Goal: Download file/media

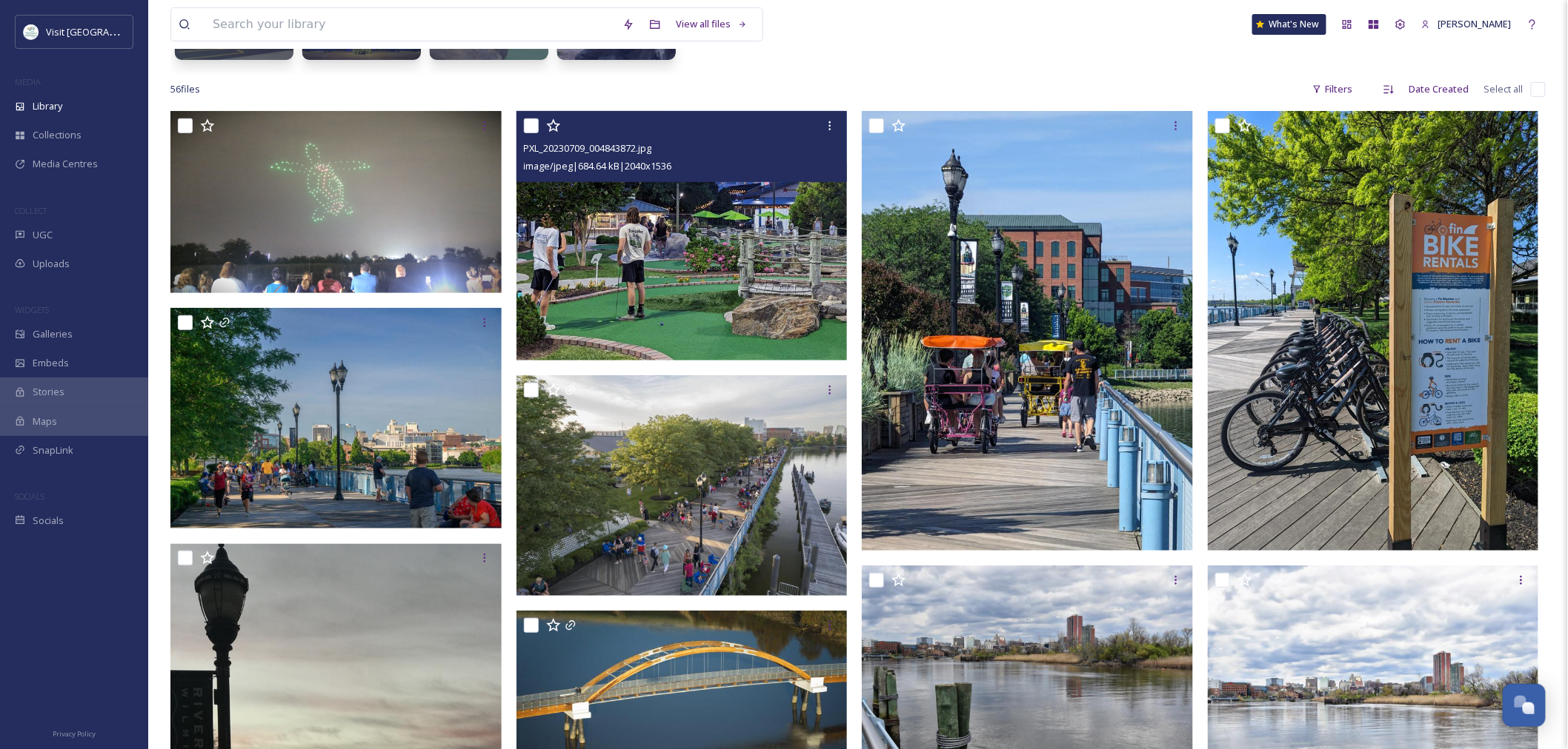
scroll to position [2293, 0]
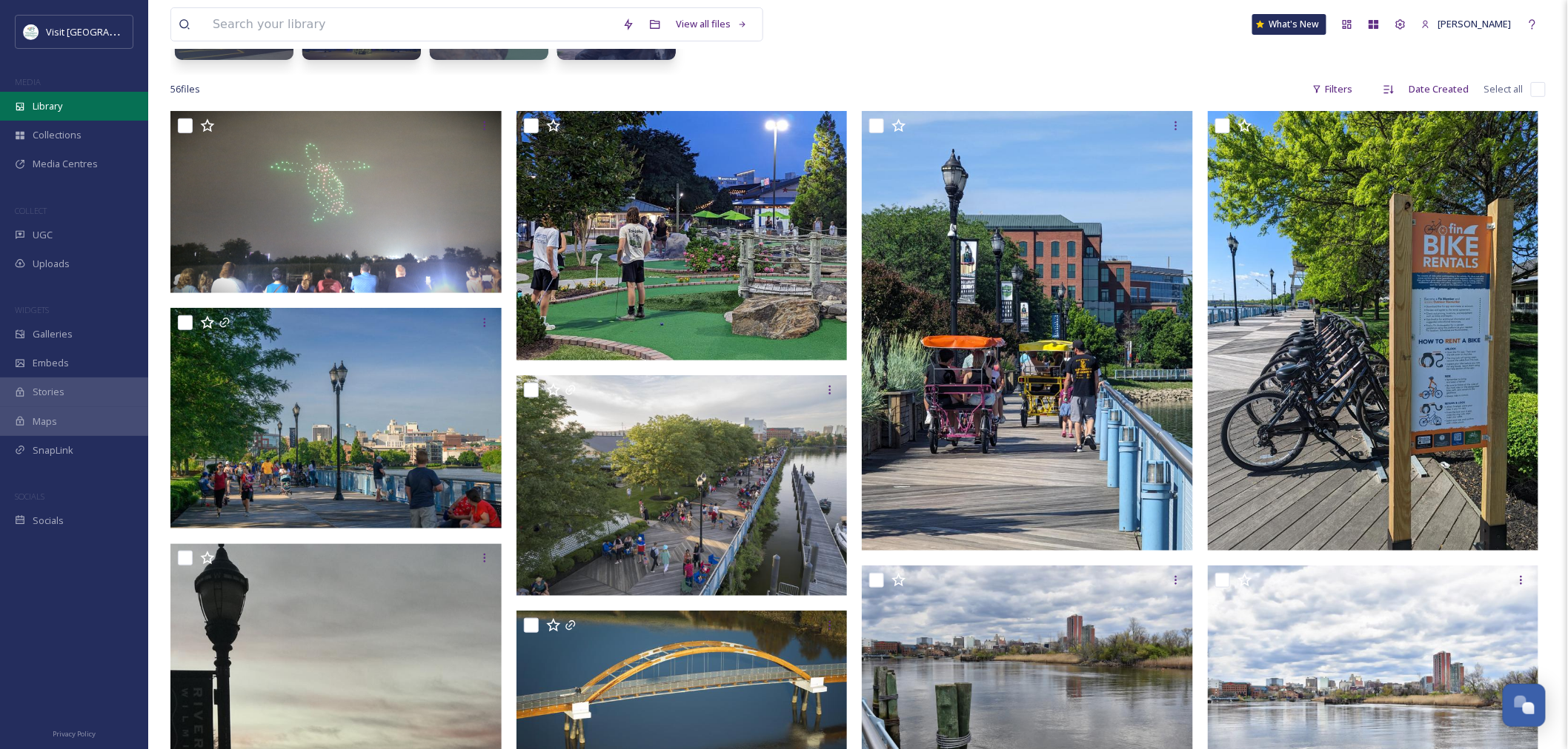
click at [32, 97] on div "Library" at bounding box center [74, 106] width 149 height 29
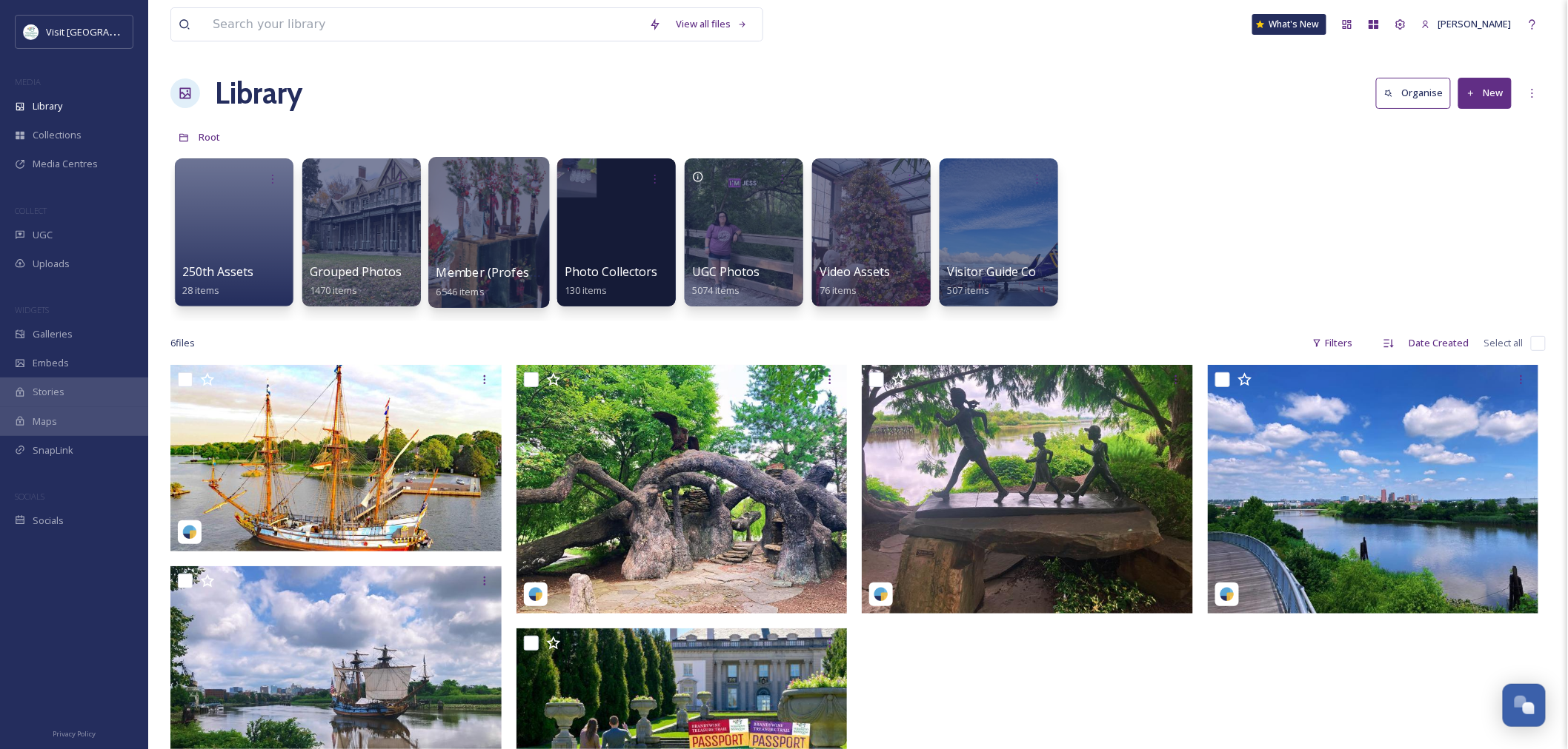
click at [466, 219] on div at bounding box center [489, 233] width 121 height 151
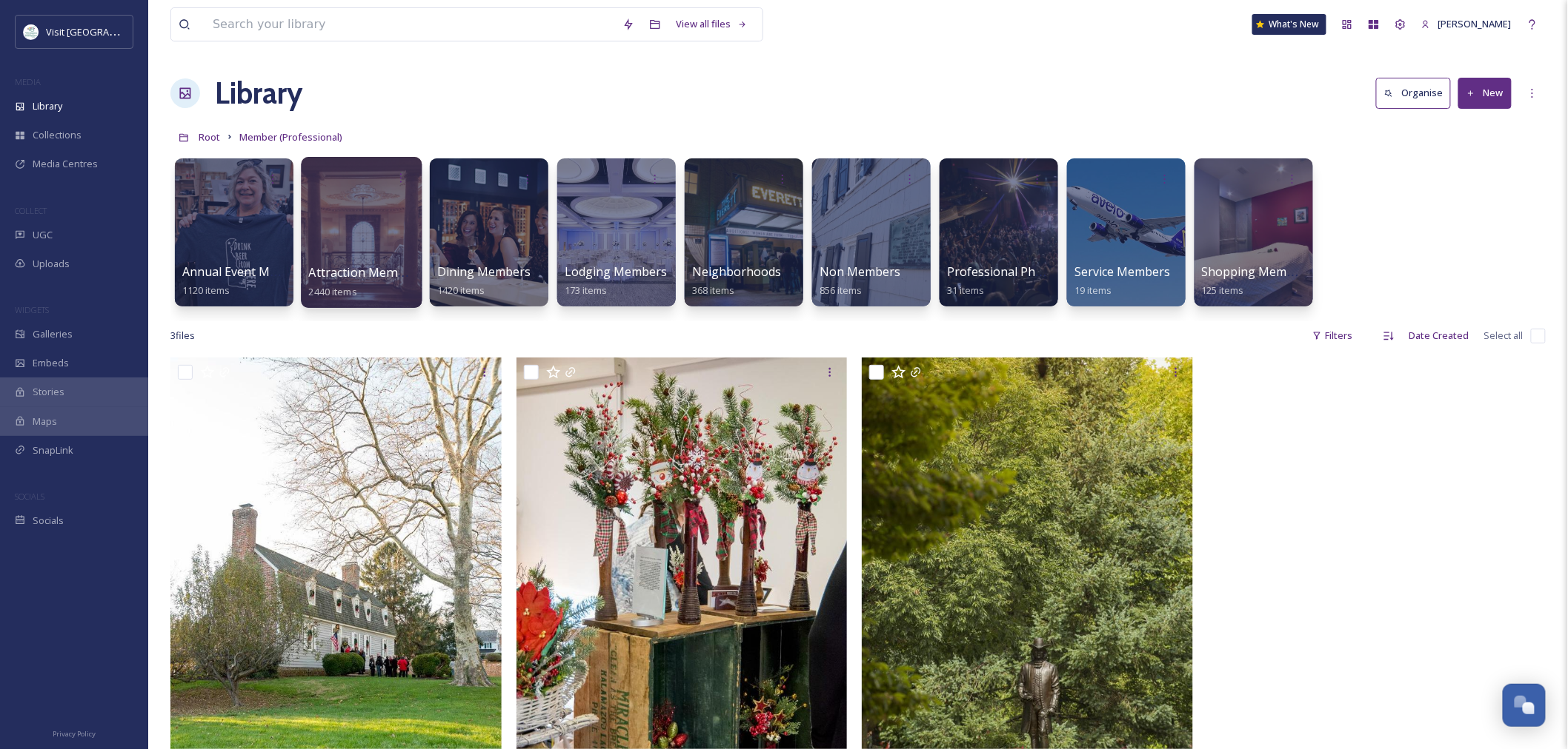
click at [360, 244] on div at bounding box center [361, 233] width 121 height 151
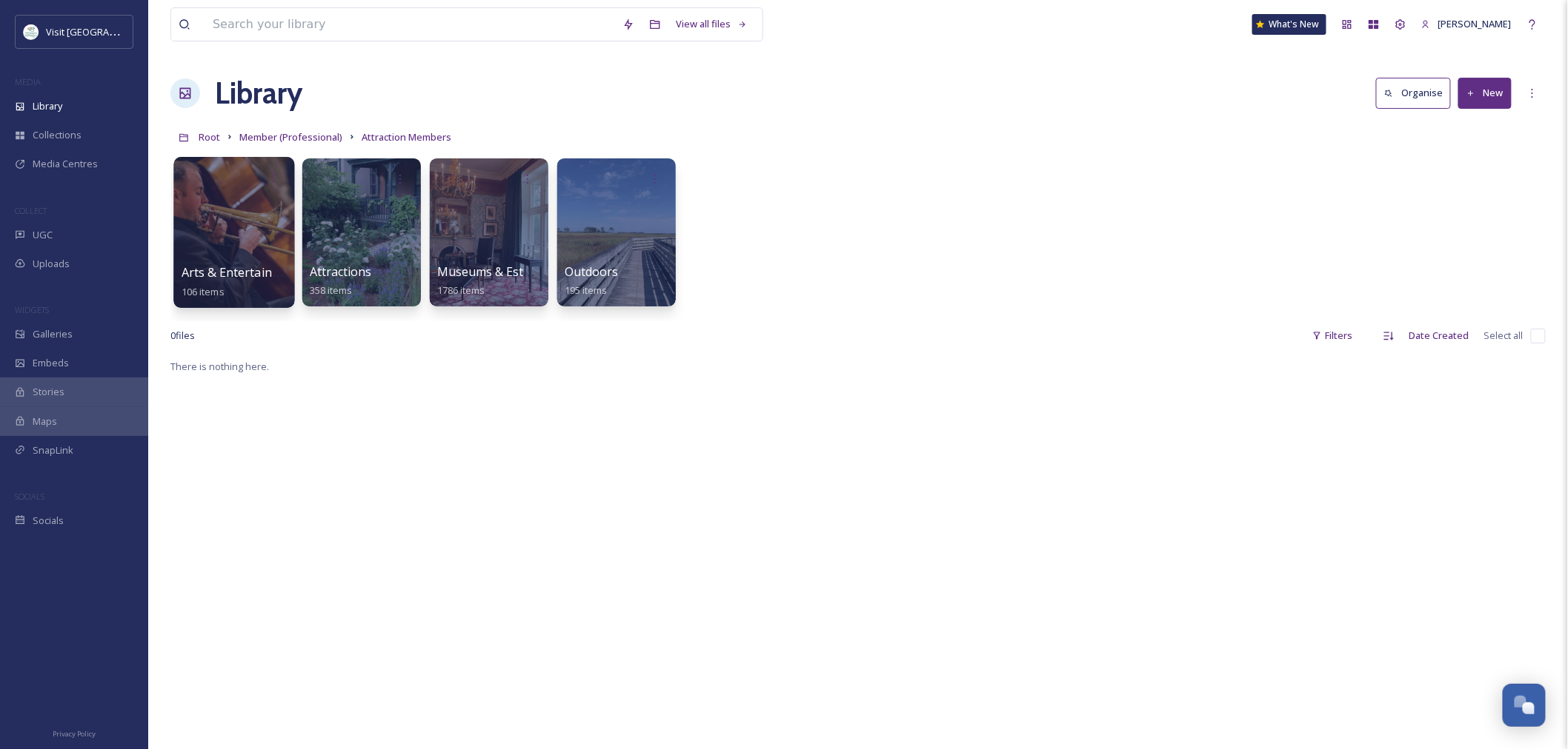
click at [253, 246] on div at bounding box center [234, 233] width 121 height 151
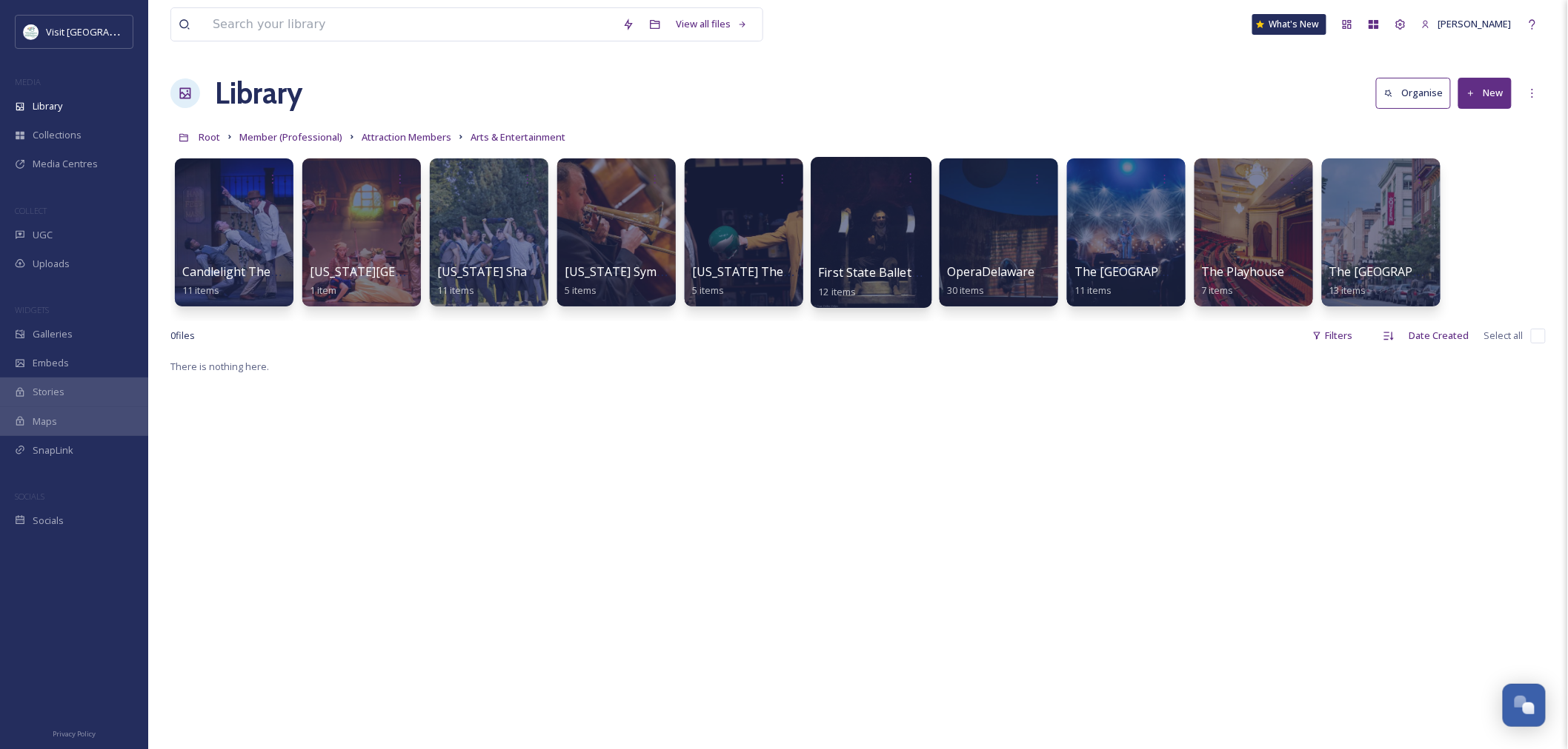
click at [840, 212] on div at bounding box center [872, 233] width 121 height 151
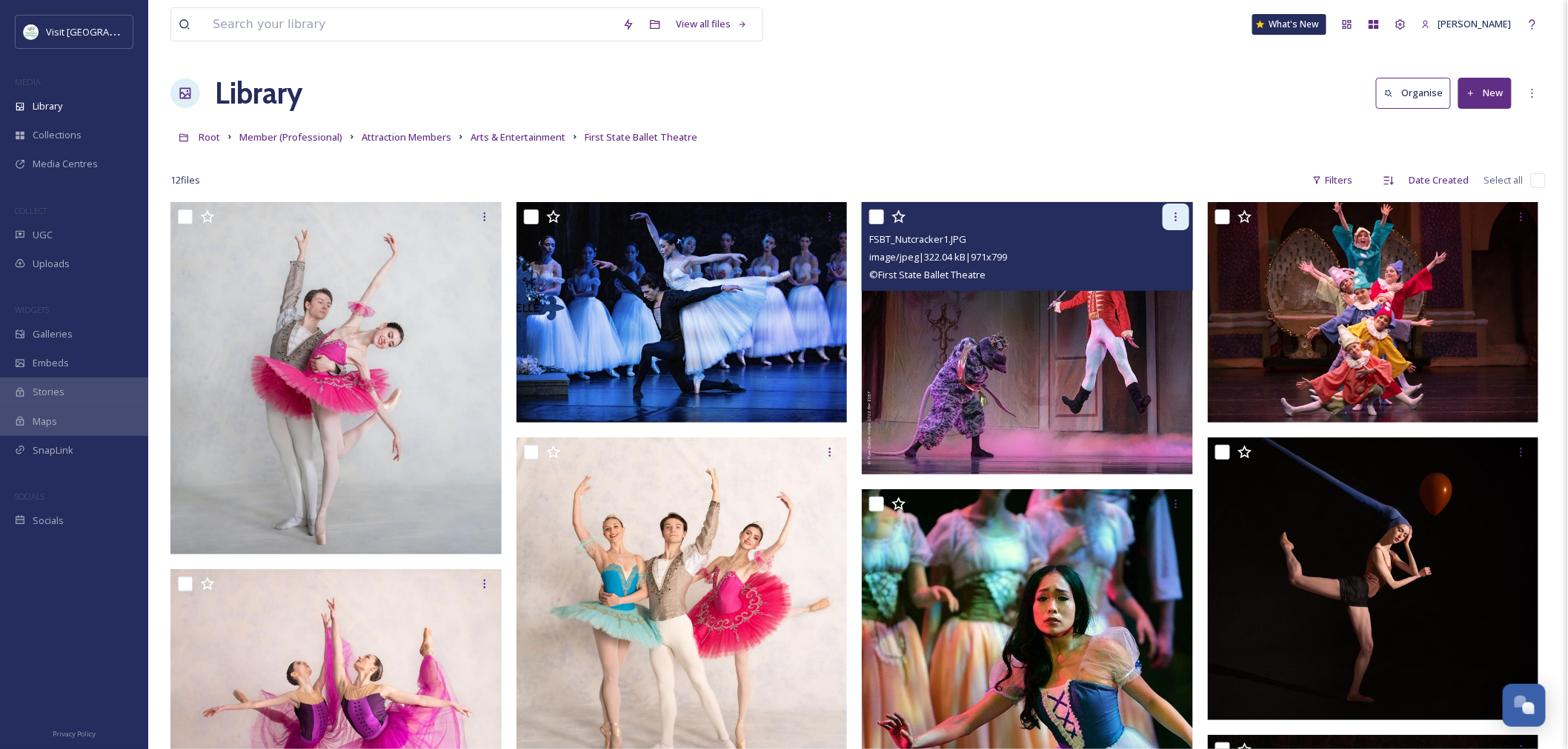
click at [1172, 216] on icon at bounding box center [1175, 217] width 12 height 12
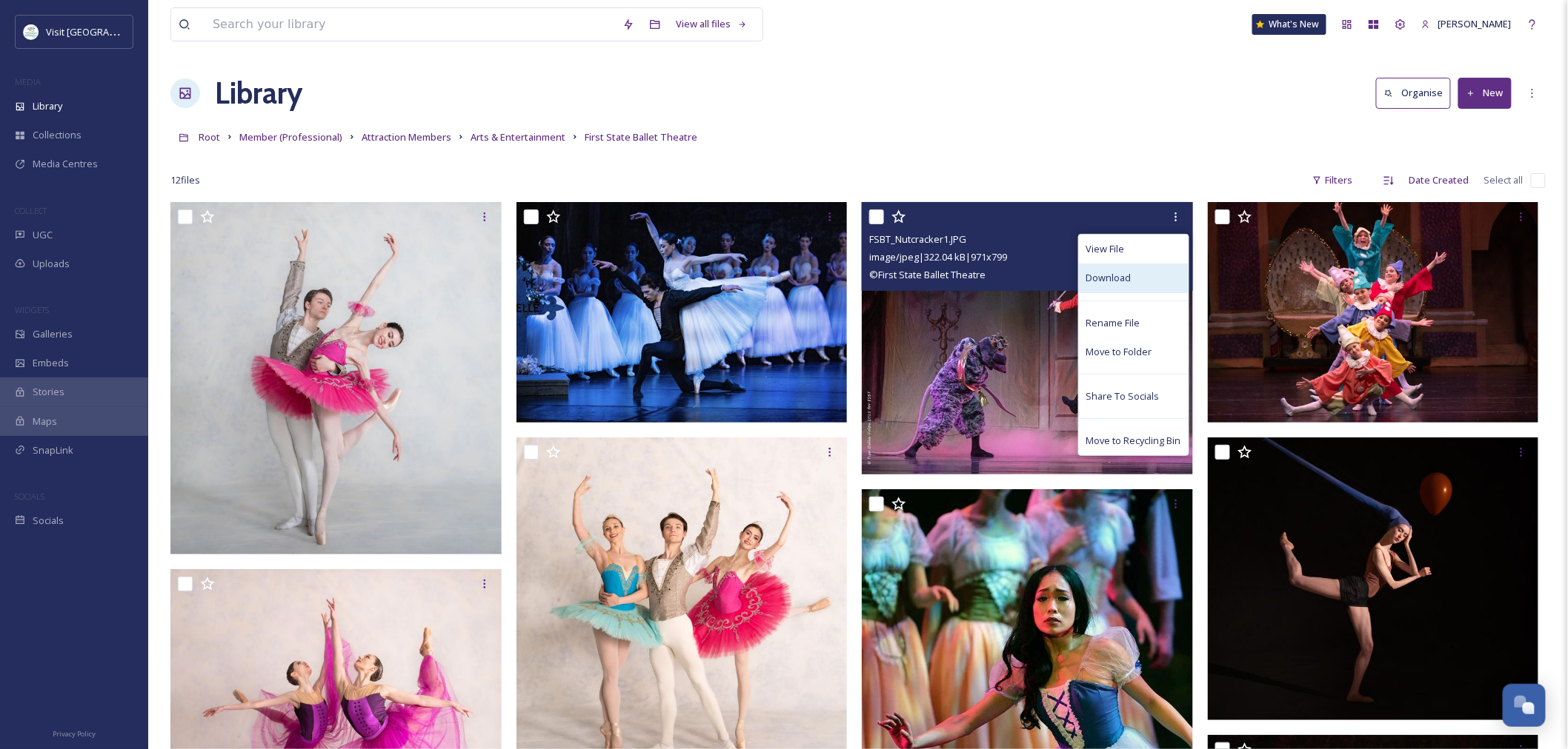
click at [1121, 283] on span "Download" at bounding box center [1109, 278] width 45 height 14
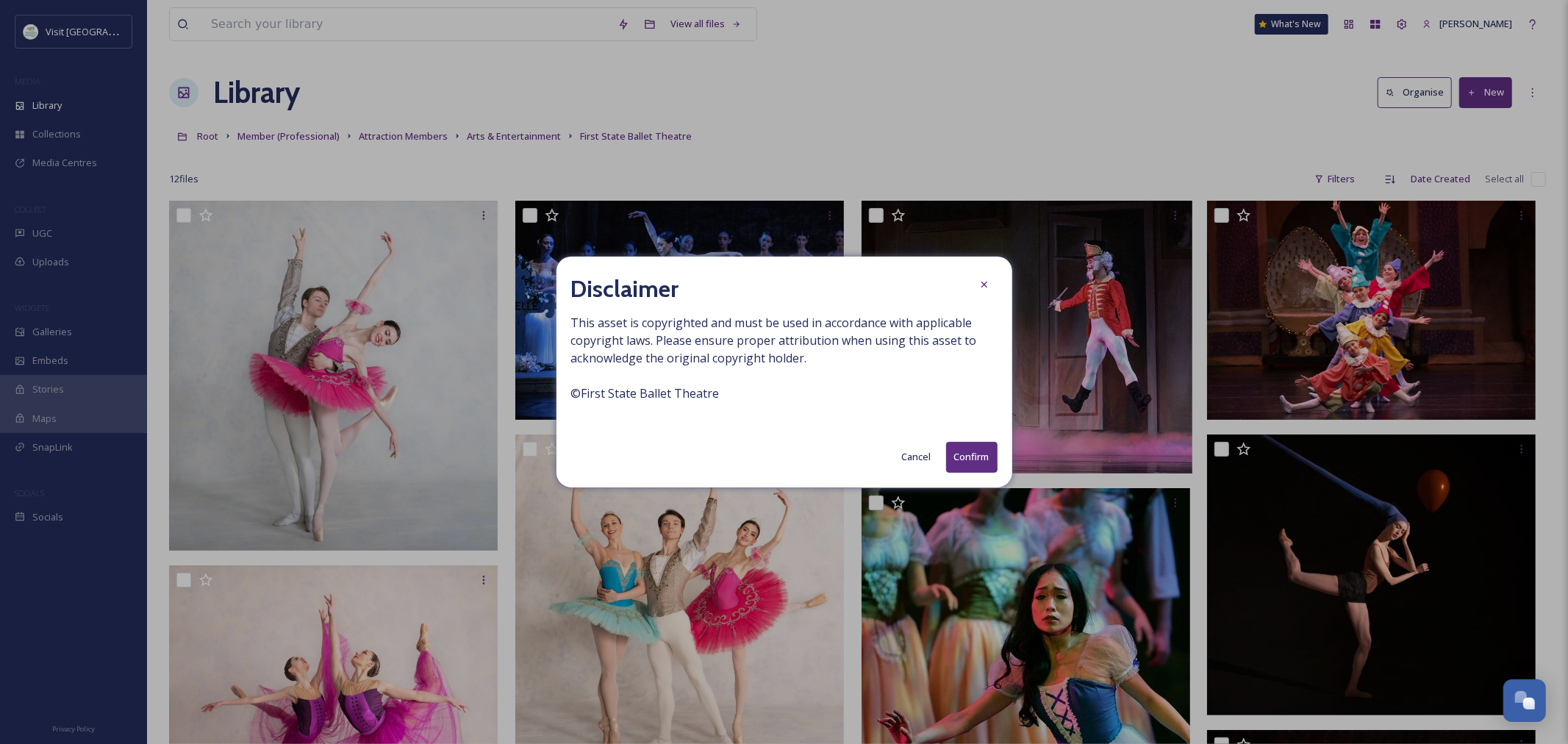
click at [958, 468] on button "Confirm" at bounding box center [972, 457] width 52 height 30
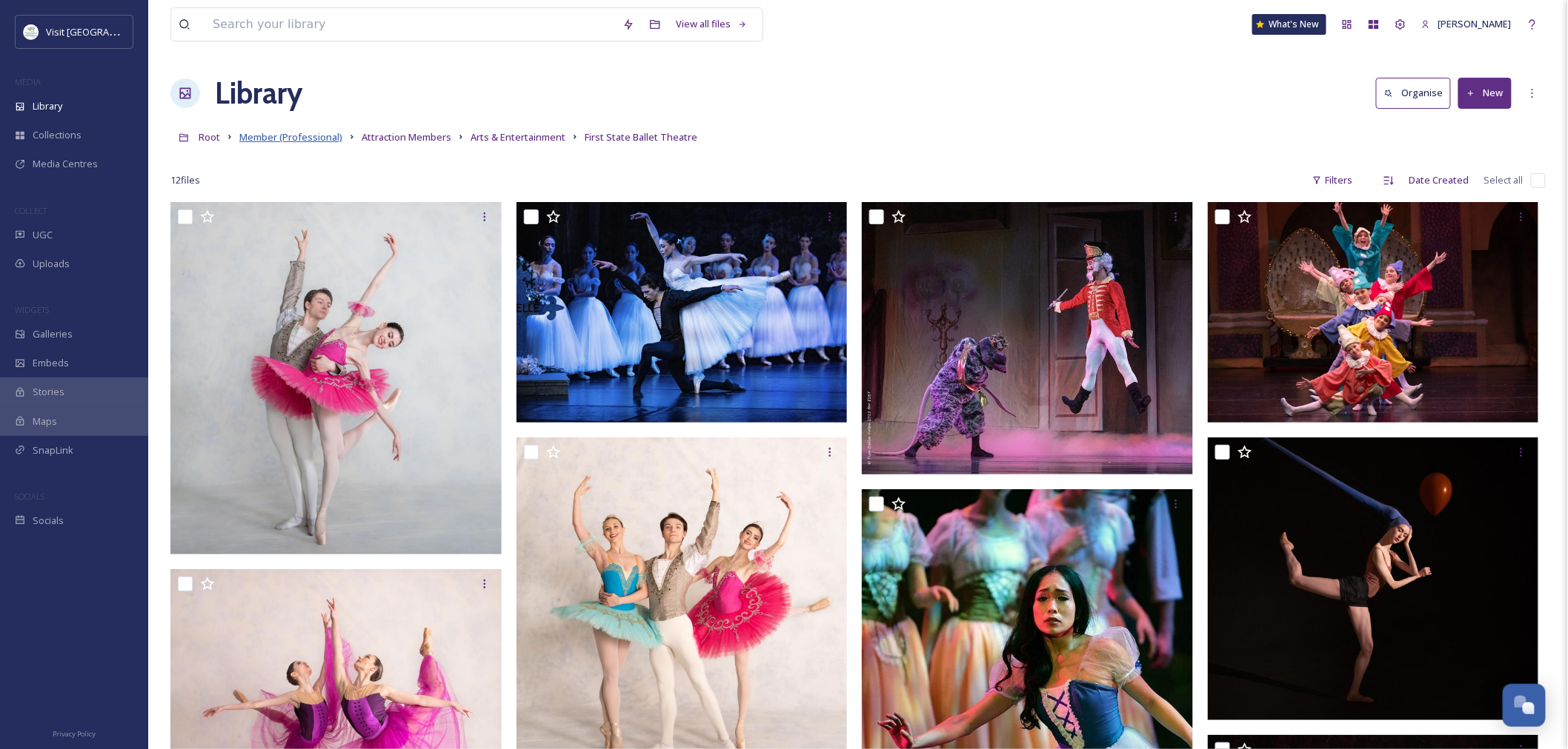
click at [299, 138] on span "Member (Professional)" at bounding box center [291, 137] width 103 height 13
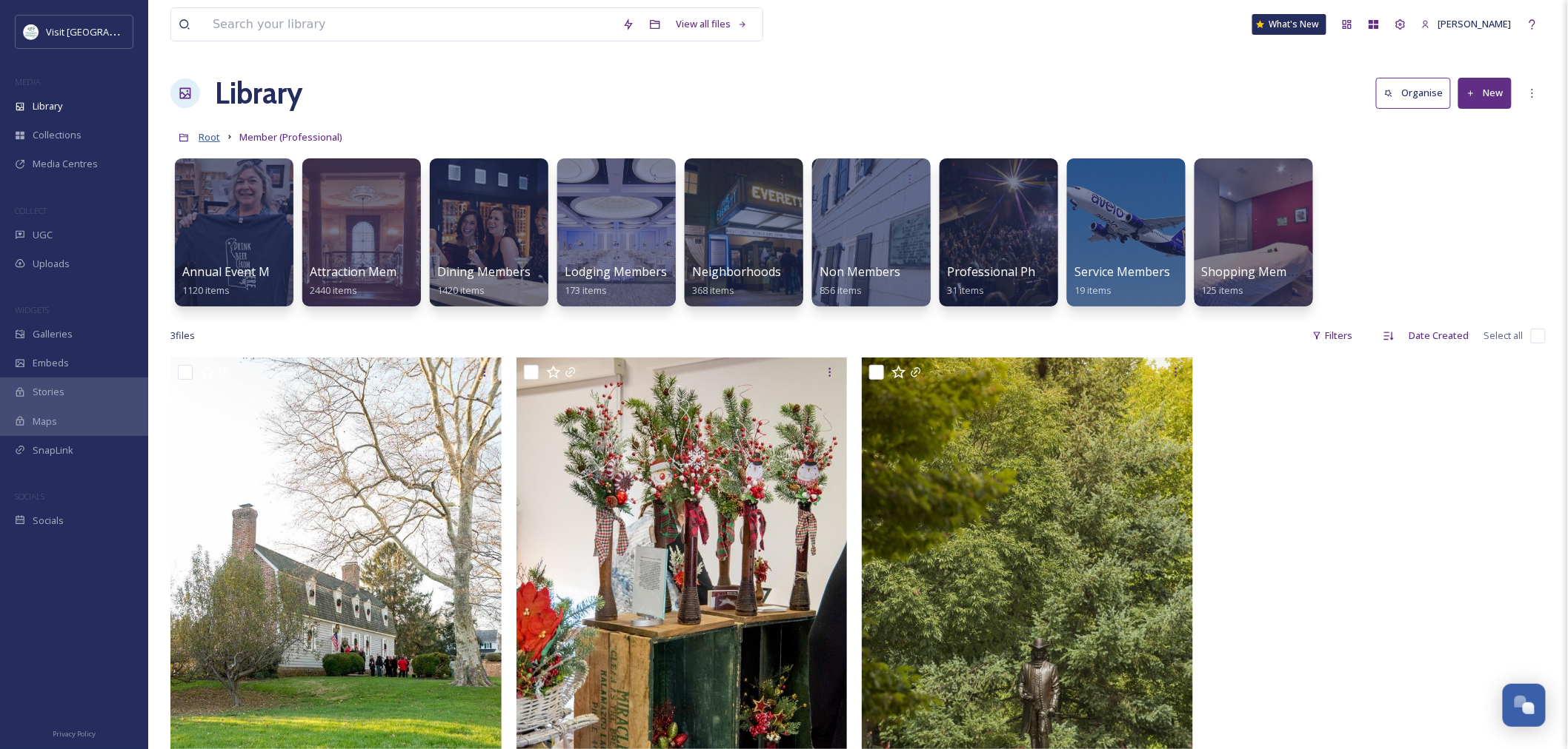
click at [213, 137] on span "Root" at bounding box center [209, 137] width 22 height 13
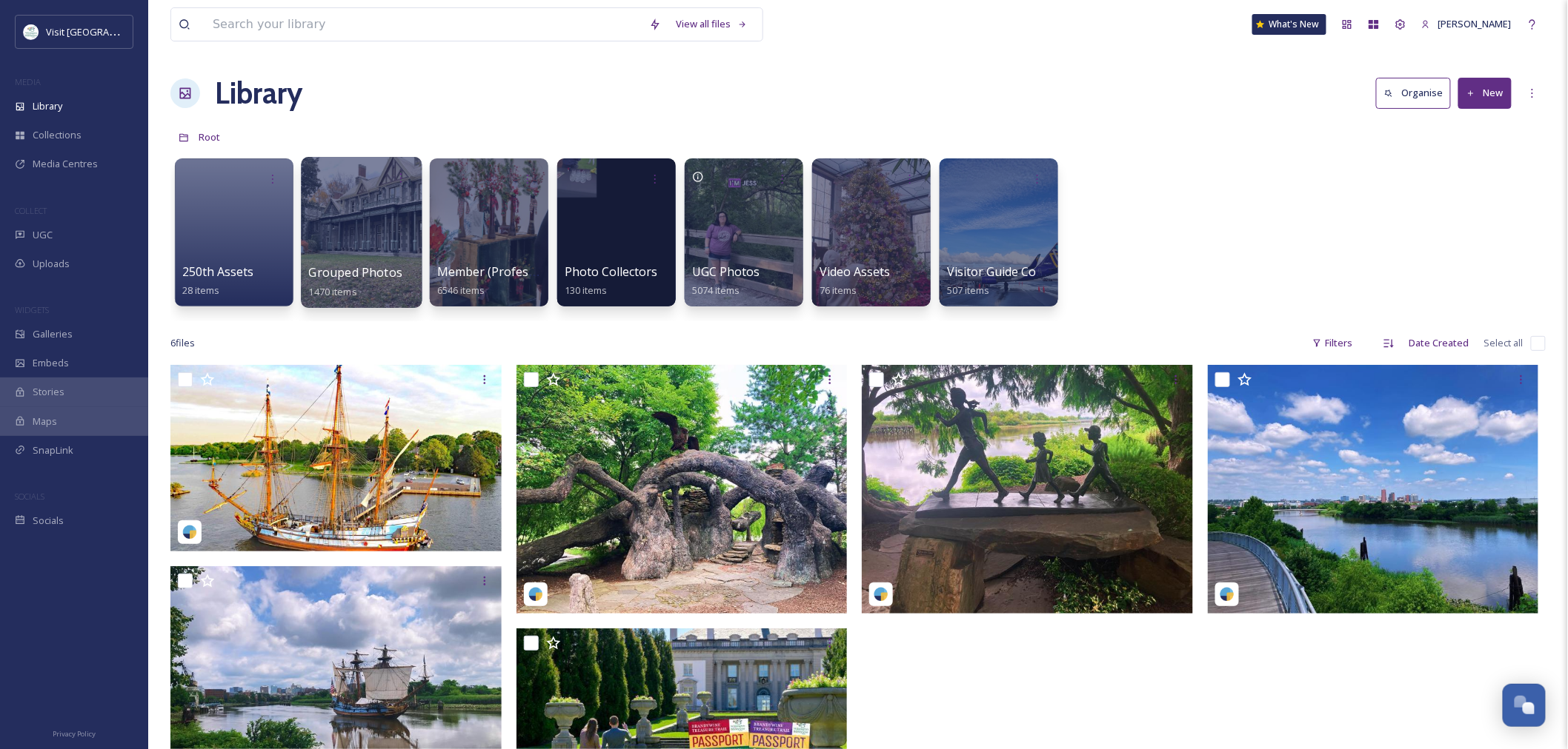
click at [408, 261] on div at bounding box center [361, 233] width 121 height 151
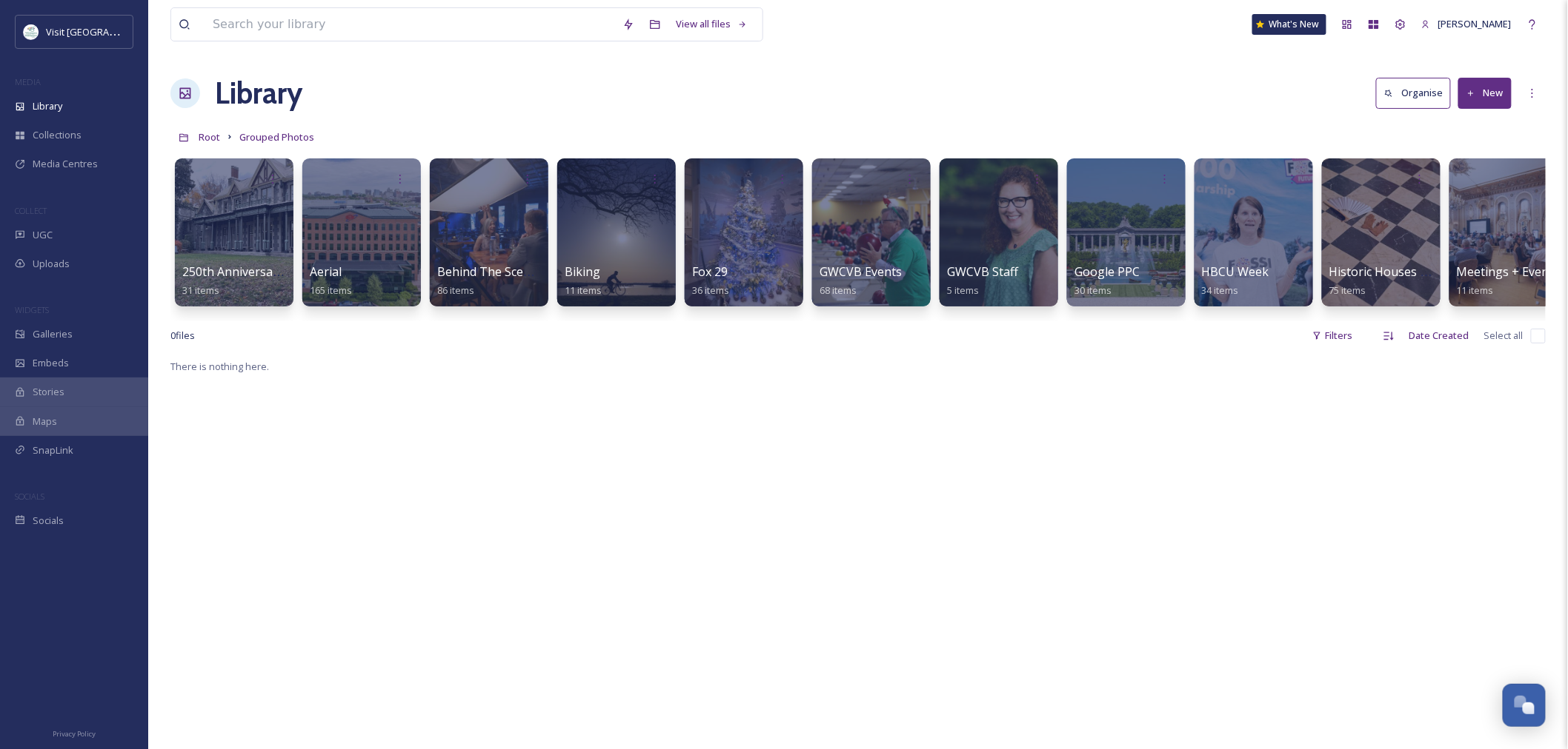
scroll to position [0, 790]
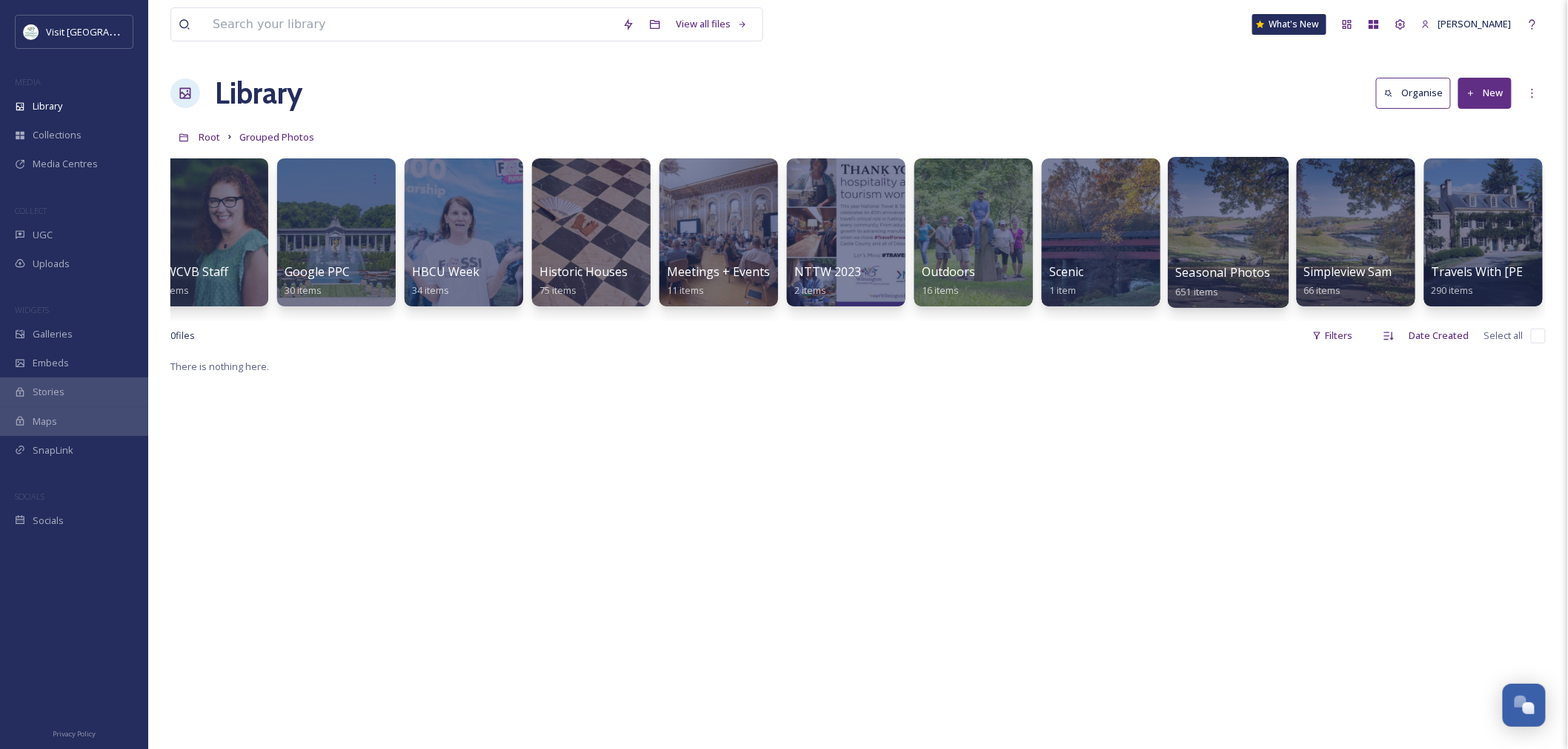
click at [1211, 265] on span "Seasonal Photos" at bounding box center [1224, 272] width 96 height 16
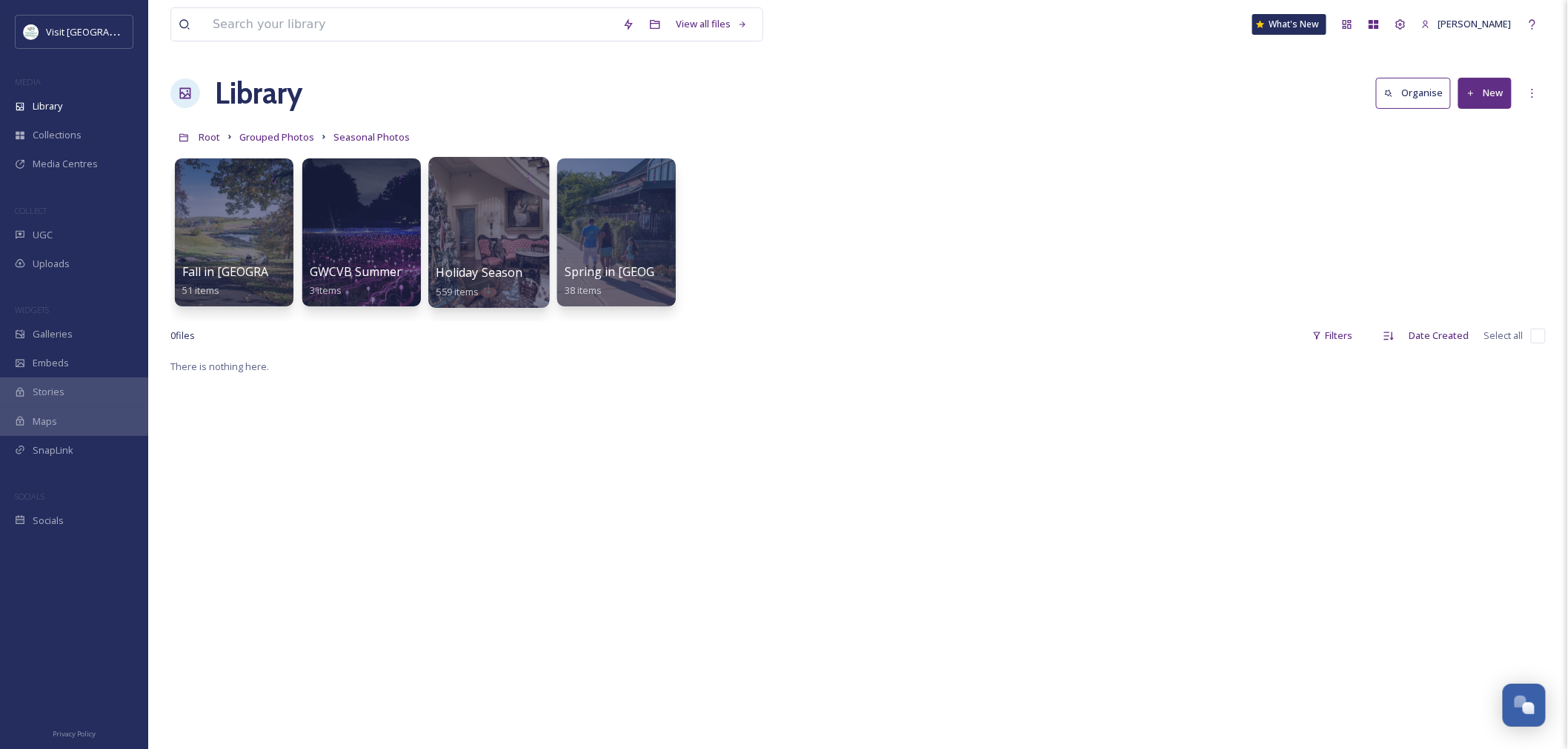
click at [449, 207] on div at bounding box center [489, 233] width 121 height 151
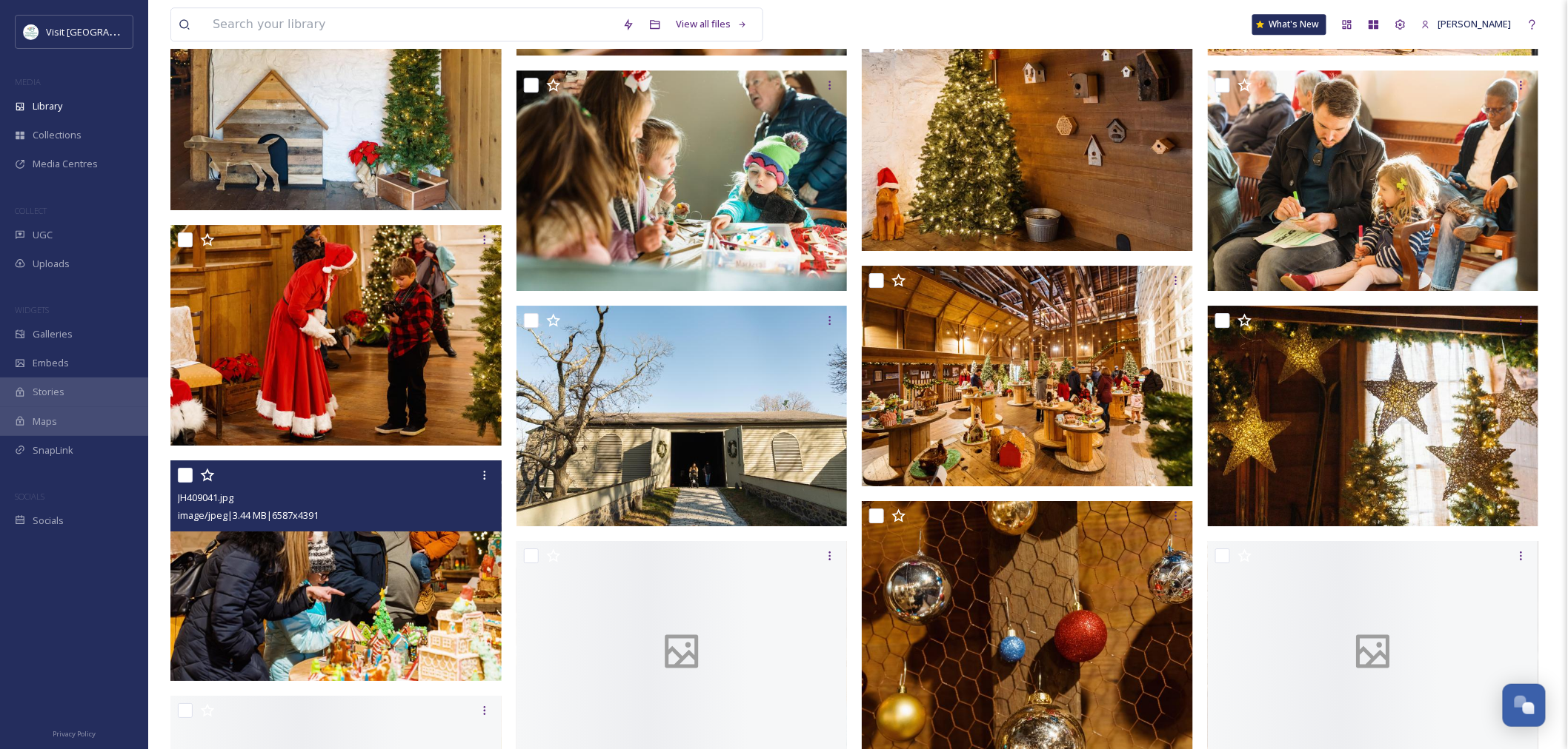
scroll to position [1891, 0]
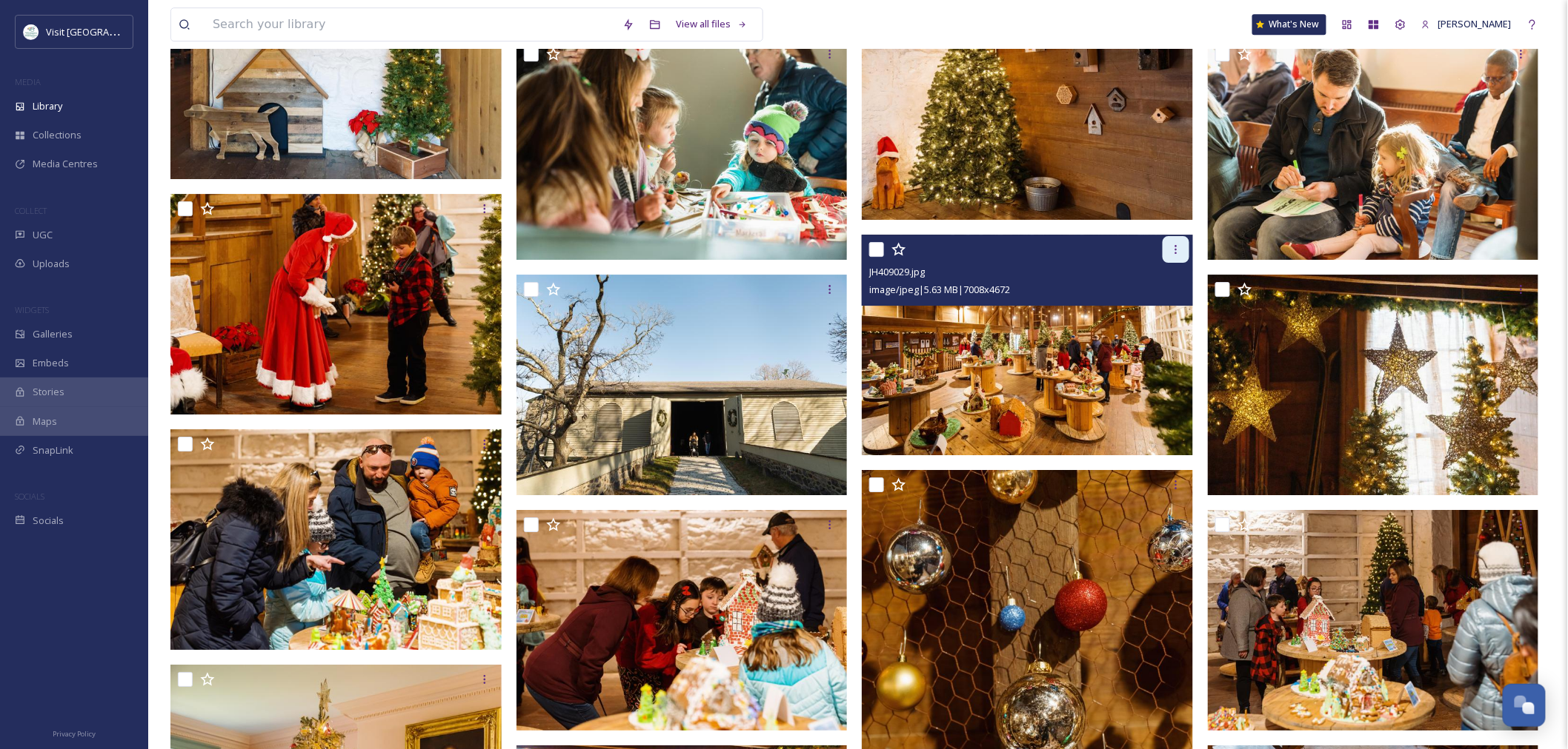
click at [1172, 252] on icon at bounding box center [1175, 250] width 12 height 12
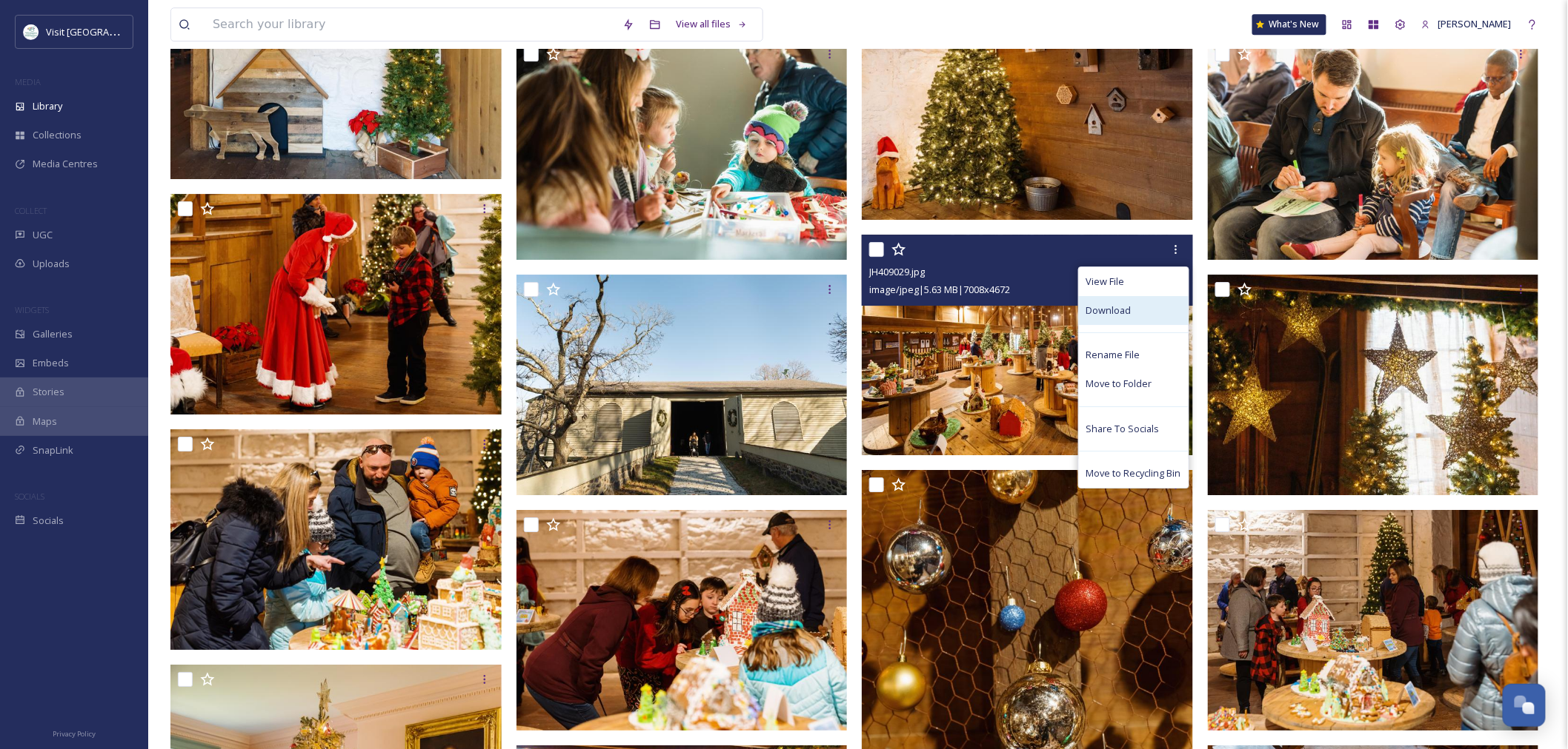
click at [1149, 297] on div "Download" at bounding box center [1134, 310] width 110 height 29
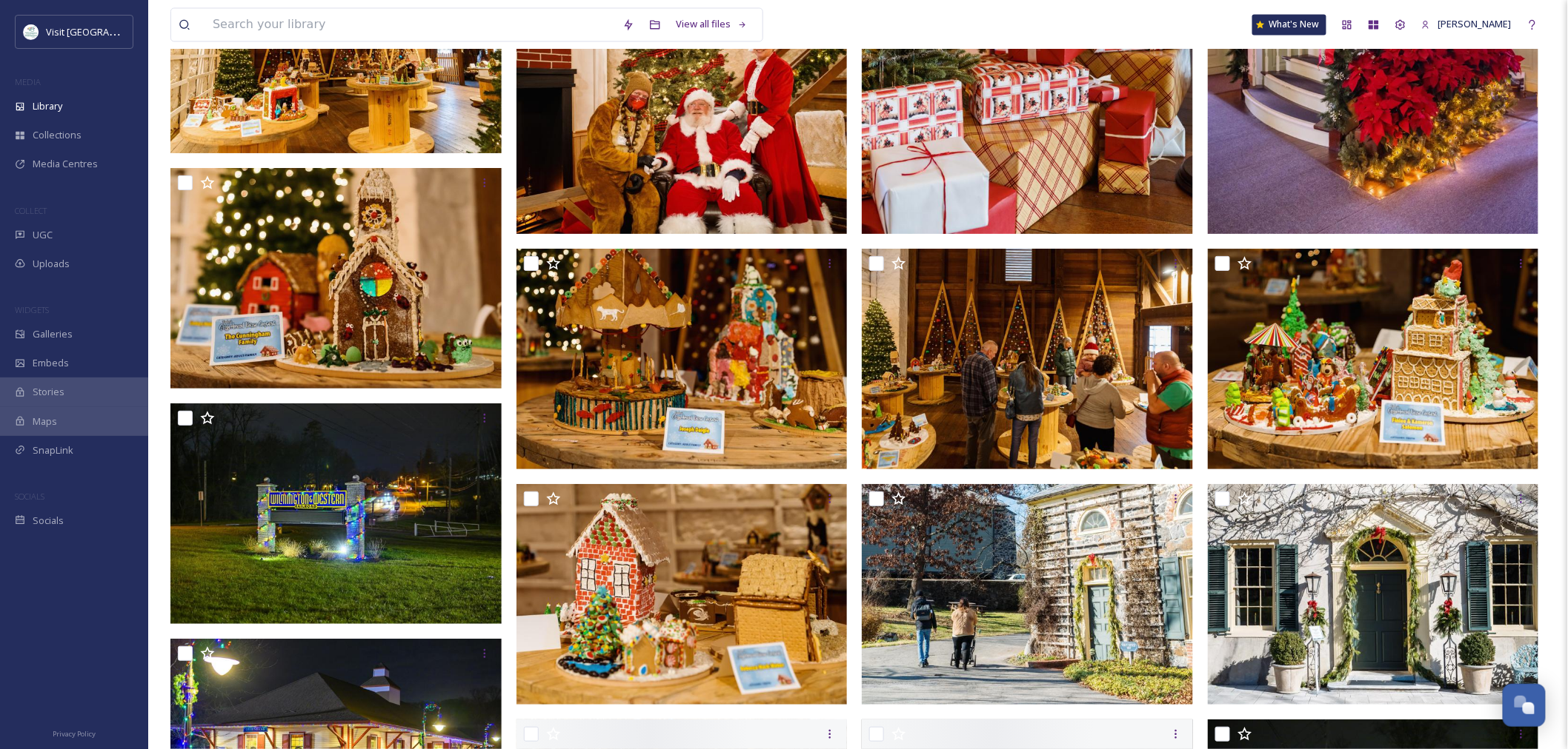
scroll to position [3702, 0]
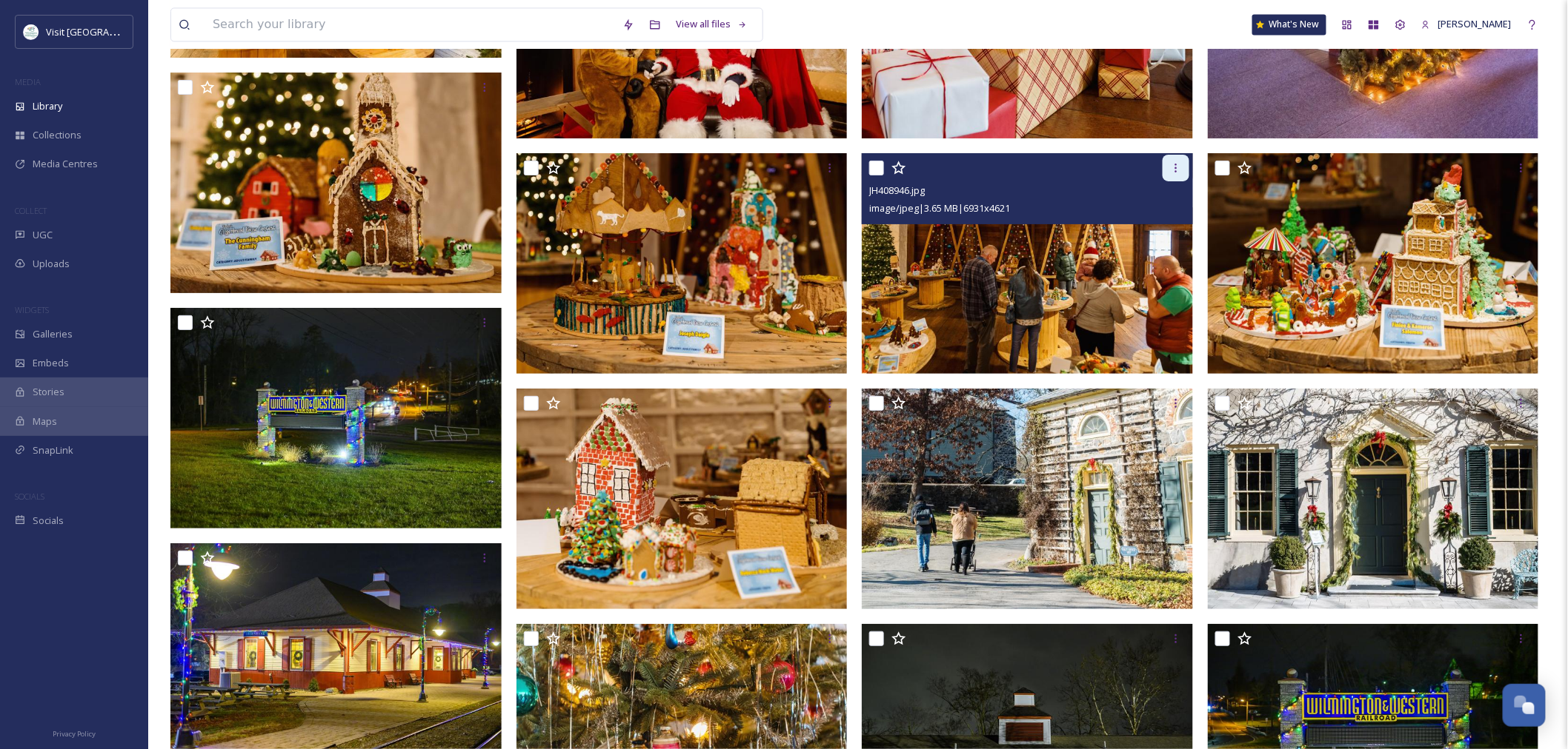
click at [1167, 166] on div at bounding box center [1175, 168] width 26 height 26
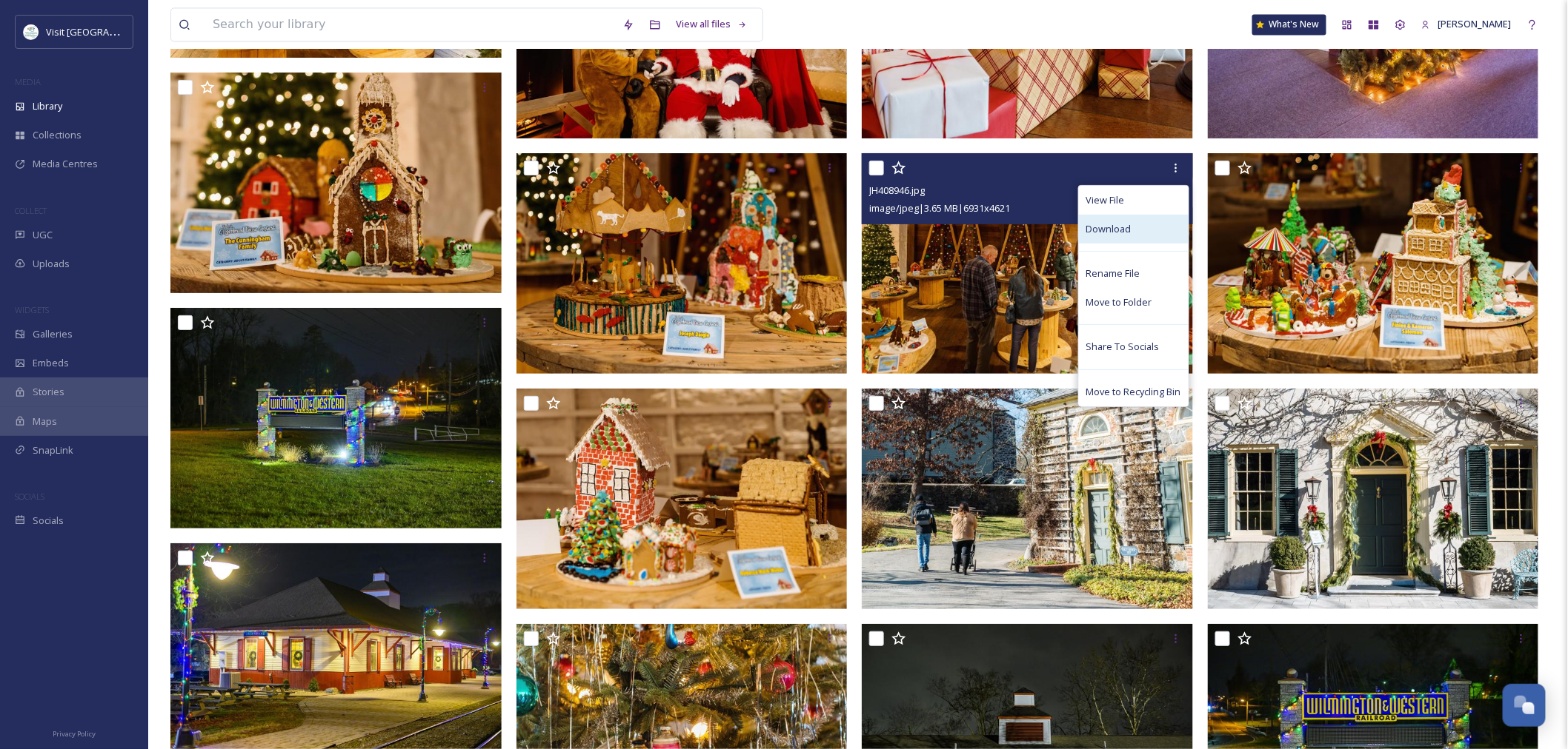
click at [1134, 219] on div "Download" at bounding box center [1134, 229] width 110 height 29
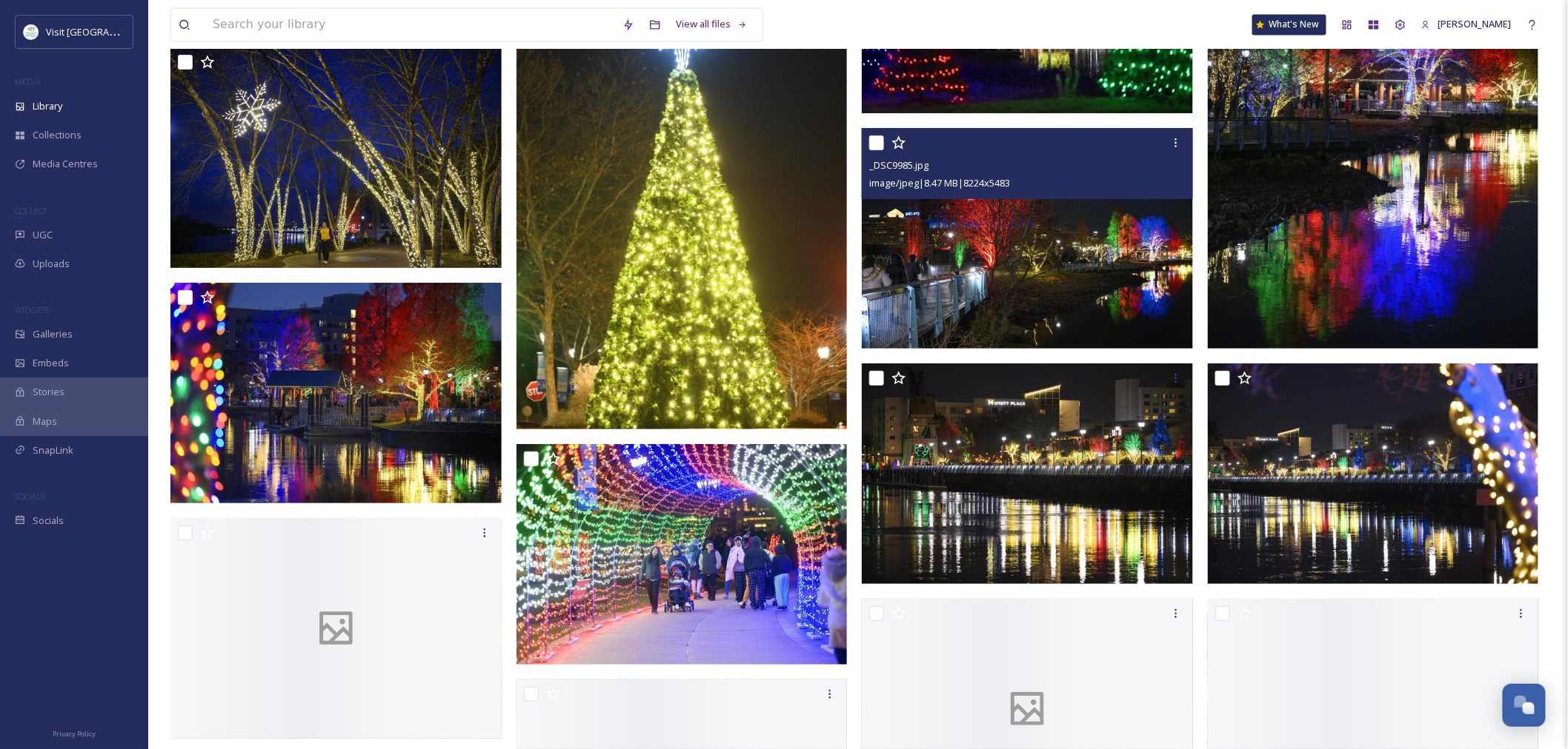
scroll to position [8309, 0]
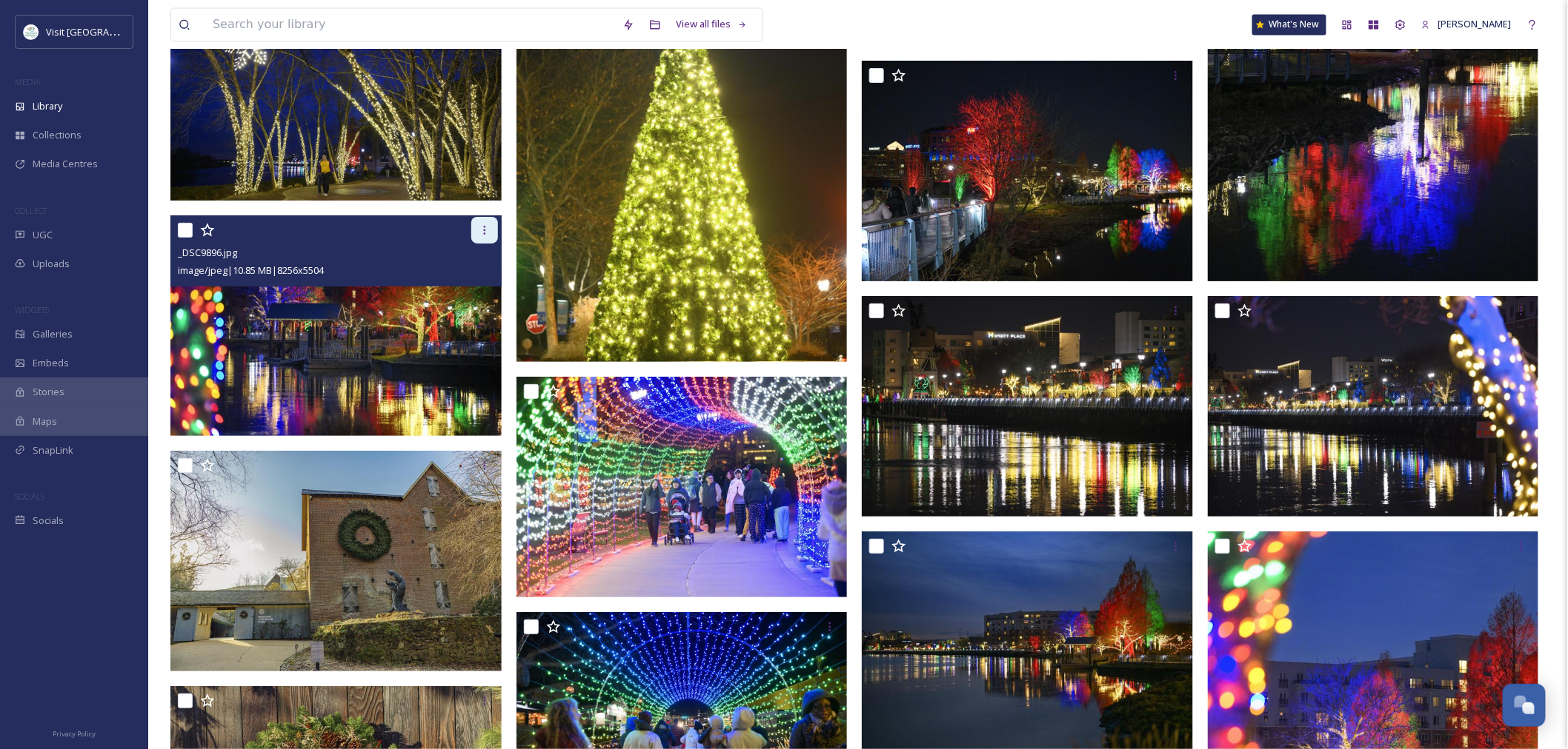
click at [479, 224] on icon at bounding box center [484, 230] width 12 height 12
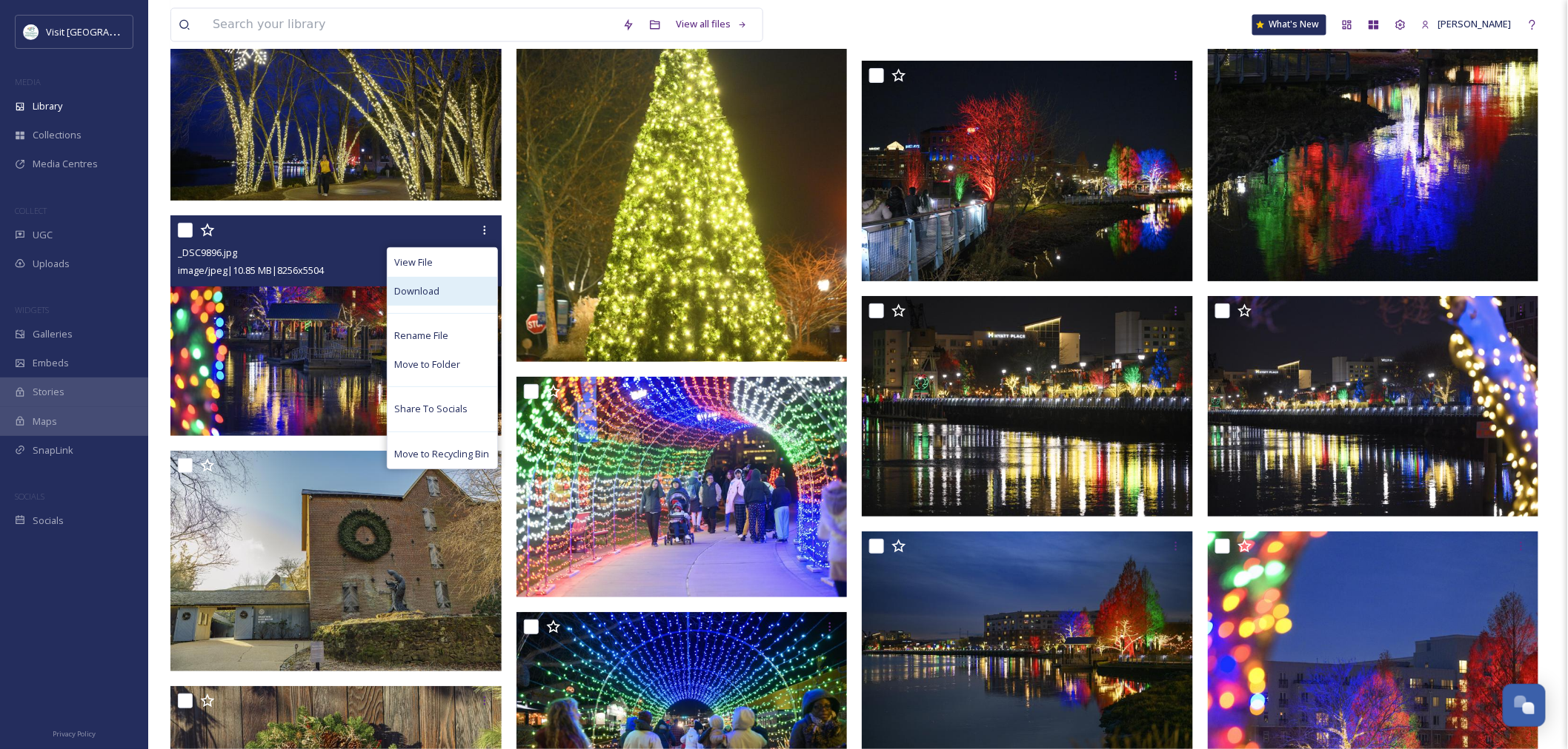
click at [454, 292] on div "Download" at bounding box center [442, 291] width 110 height 29
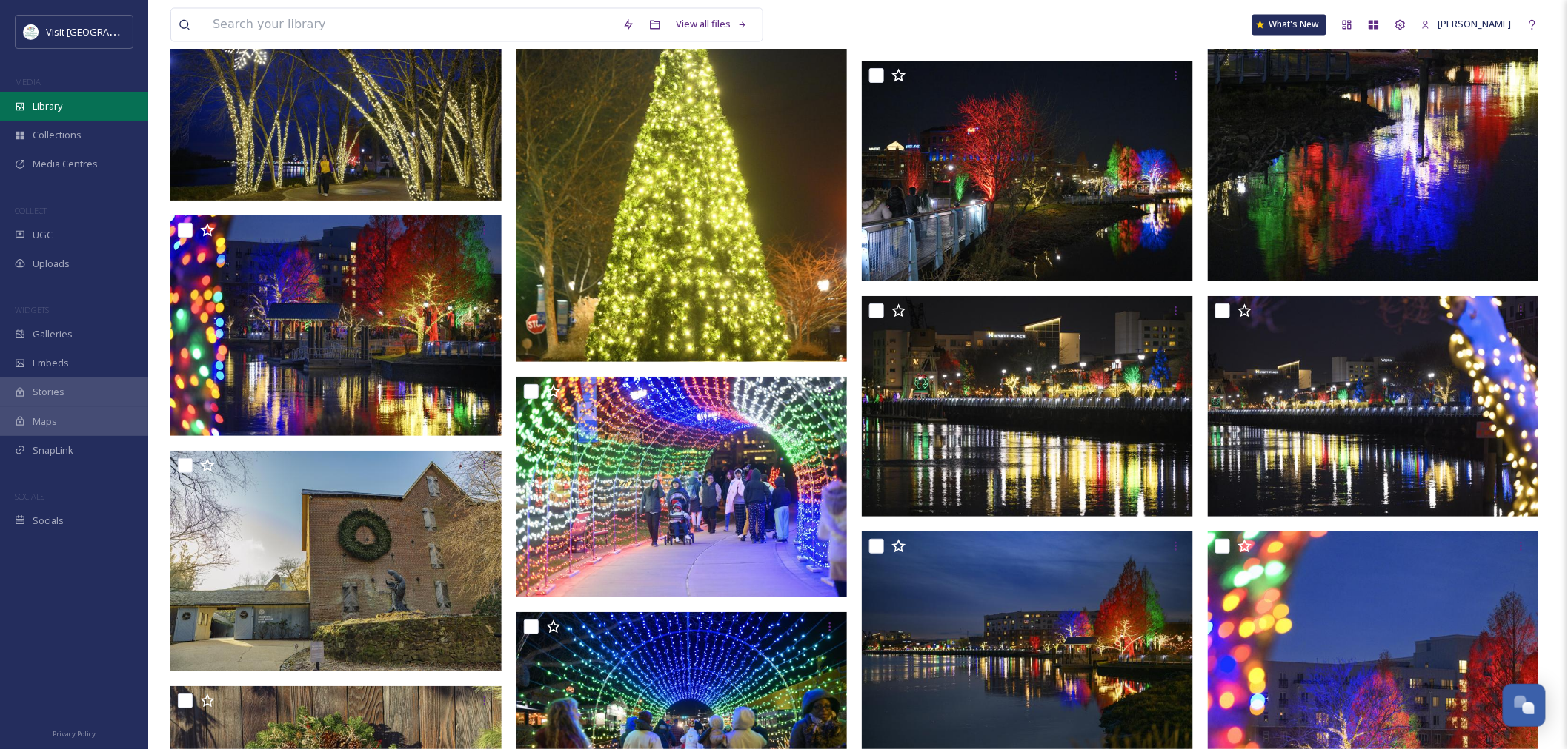
drag, startPoint x: 46, startPoint y: 105, endPoint x: 41, endPoint y: 99, distance: 7.8
click at [46, 105] on span "Library" at bounding box center [46, 106] width 29 height 14
